Goal: Task Accomplishment & Management: Manage account settings

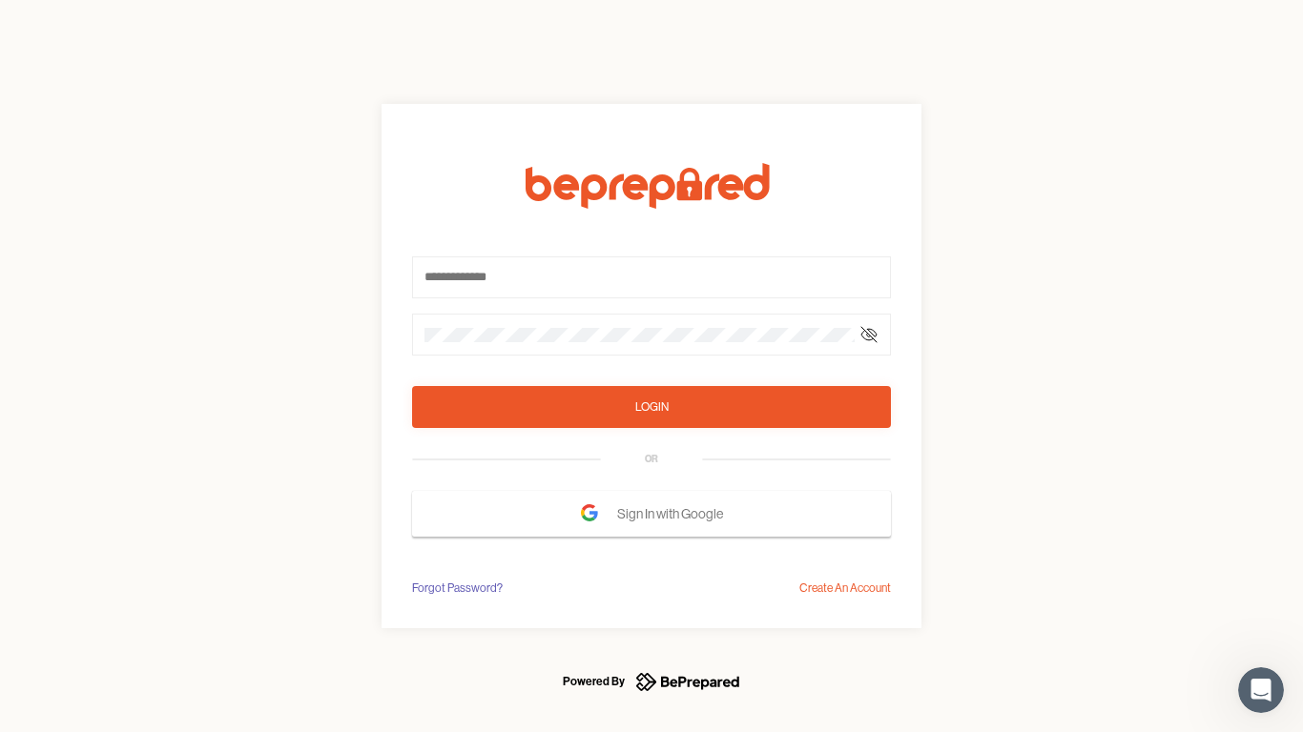
click at [651, 366] on form "Login OR Sign In with Google" at bounding box center [651, 350] width 479 height 374
click at [869, 335] on icon at bounding box center [868, 334] width 15 height 15
click at [651, 407] on div "Login" at bounding box center [651, 407] width 33 height 19
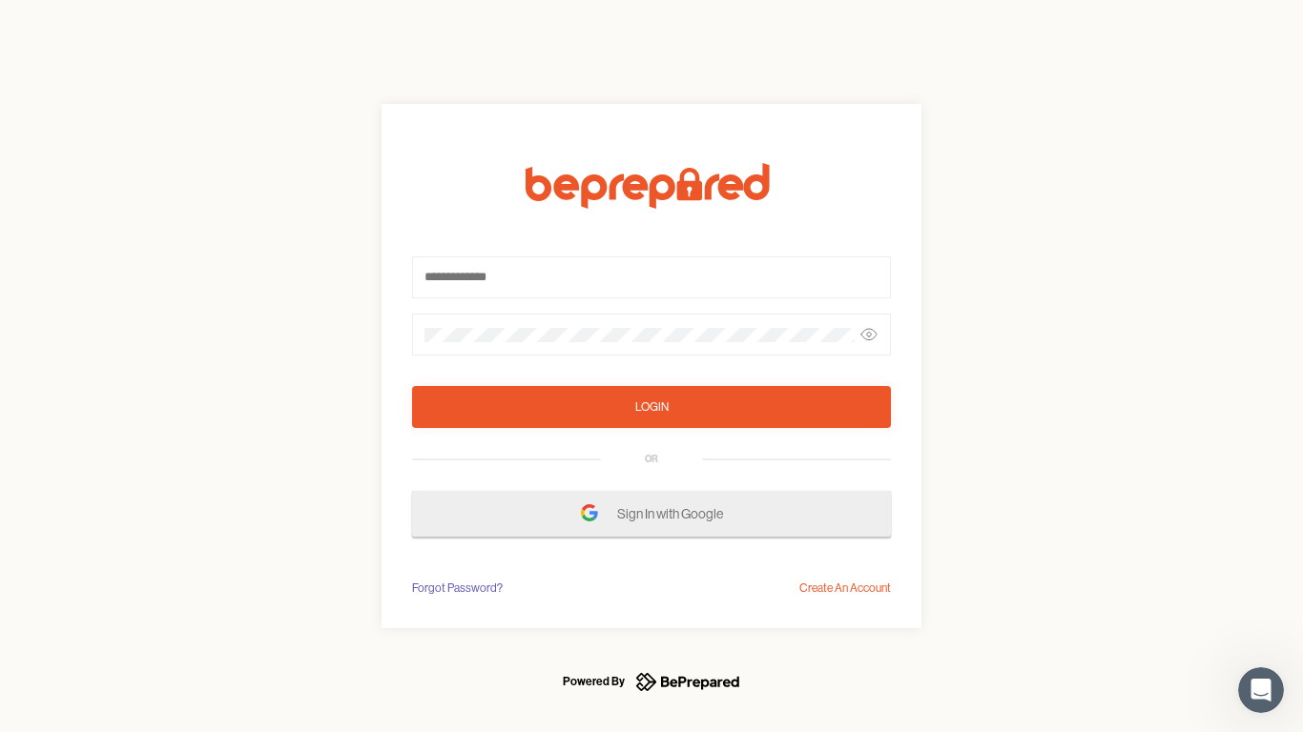
click at [651, 514] on span "Sign In with Google" at bounding box center [674, 514] width 115 height 34
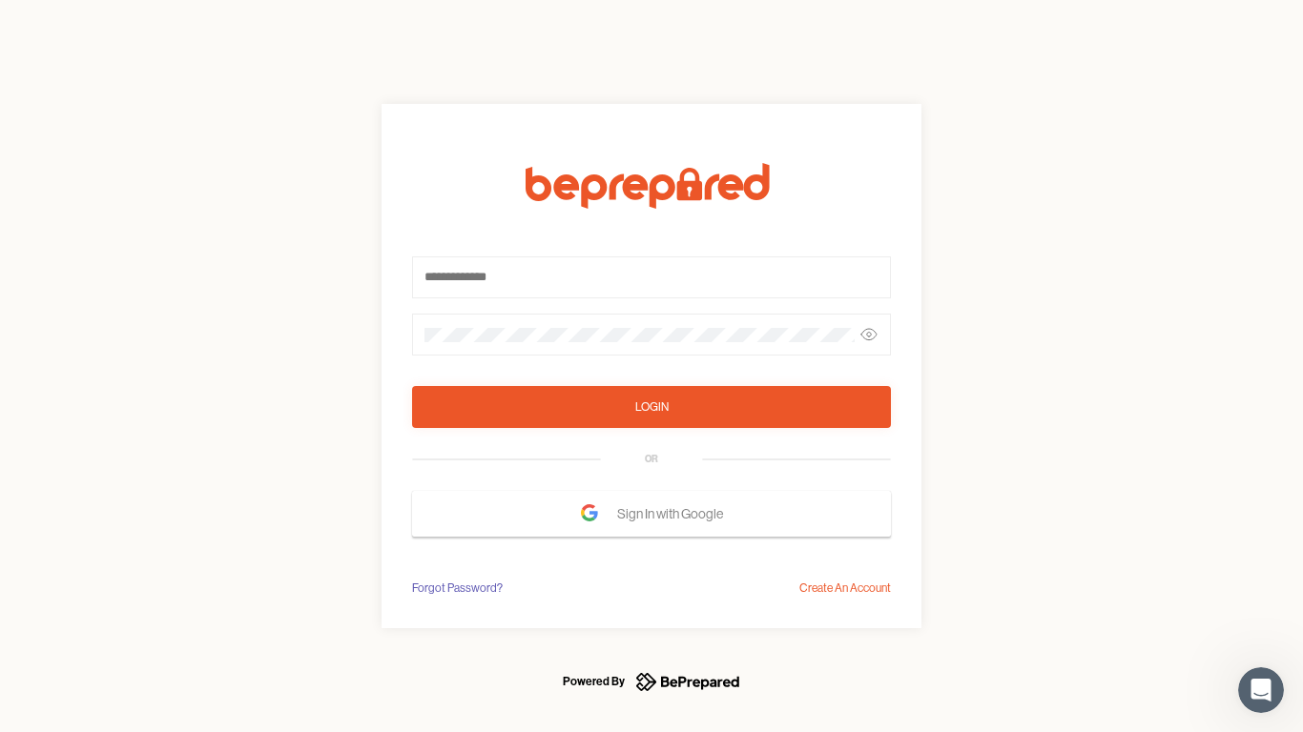
click at [456, 588] on div "Forgot Password?" at bounding box center [457, 588] width 91 height 19
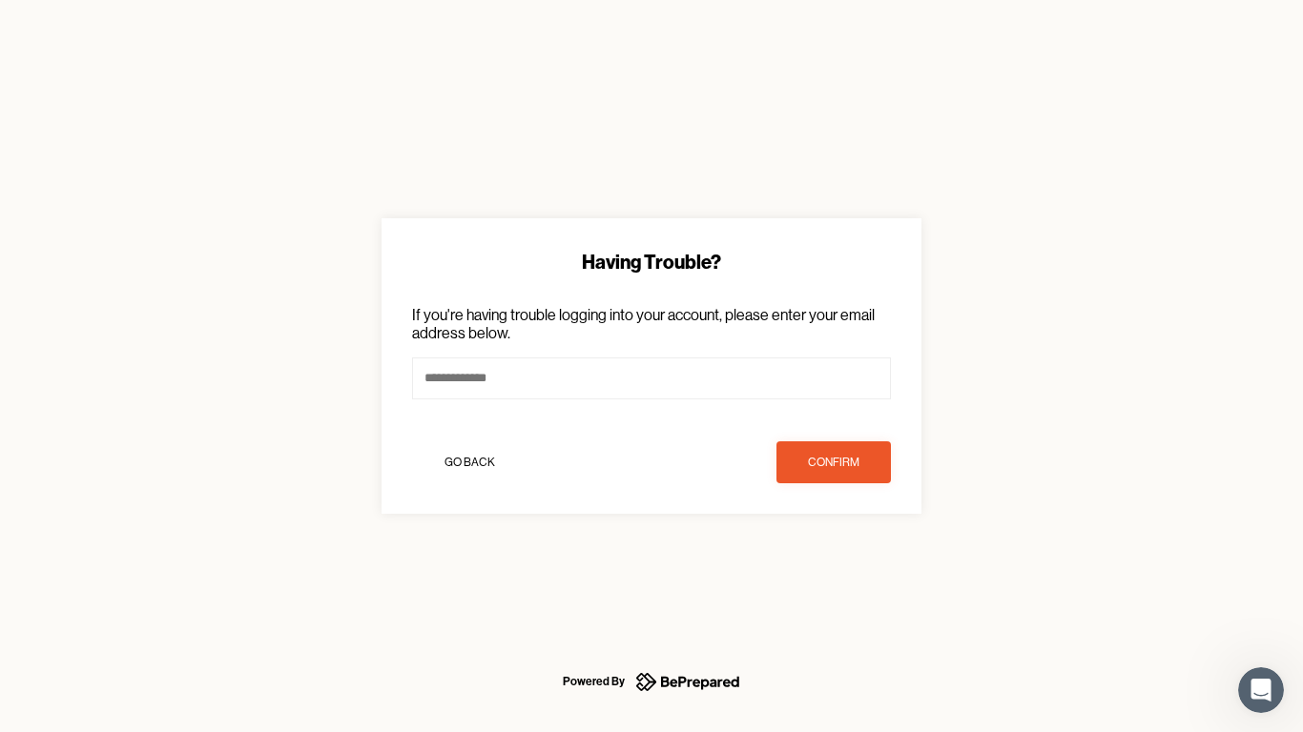
click at [845, 588] on div "Having Trouble? If you're having trouble logging into your account, please ente…" at bounding box center [651, 366] width 1303 height 732
click at [1261, 691] on icon "Open Intercom Messenger" at bounding box center [1261, 690] width 31 height 31
